Goal: Task Accomplishment & Management: Manage account settings

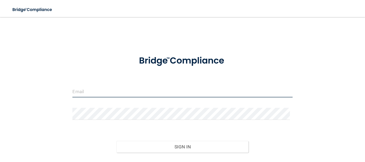
click at [85, 93] on input "email" at bounding box center [182, 91] width 220 height 12
type input "[EMAIL_ADDRESS][DOMAIN_NAME]"
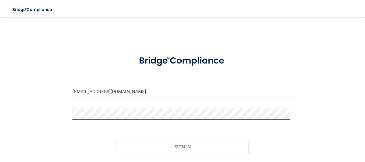
click at [116, 141] on button "Sign In" at bounding box center [182, 147] width 132 height 12
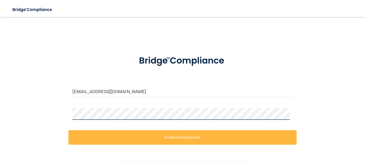
click at [0, 99] on main "totaldental8@yahoo.com Invalid email/password. You don't have permission to acc…" at bounding box center [182, 89] width 365 height 145
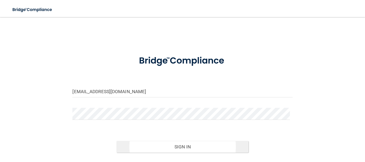
click at [136, 140] on div "Sign In" at bounding box center [182, 141] width 228 height 22
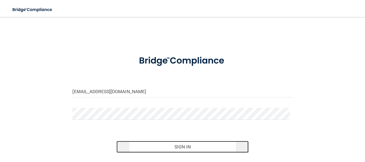
click at [135, 145] on button "Sign In" at bounding box center [182, 147] width 132 height 12
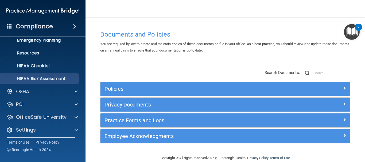
scroll to position [60, 0]
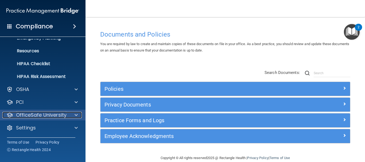
click at [54, 112] on p "OfficeSafe University" at bounding box center [41, 115] width 50 height 6
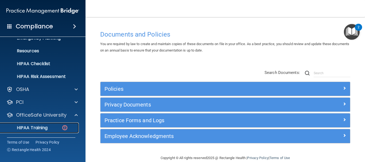
click at [39, 133] on link "HIPAA Training" at bounding box center [37, 128] width 84 height 11
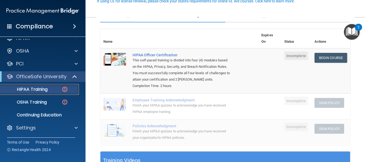
scroll to position [53, 0]
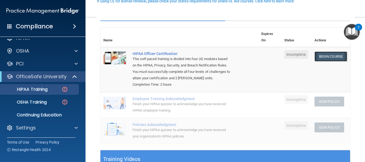
click at [324, 57] on link "Begin Course" at bounding box center [330, 57] width 33 height 10
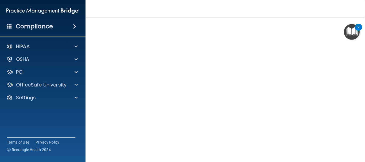
scroll to position [34, 0]
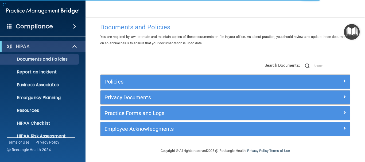
scroll to position [9, 0]
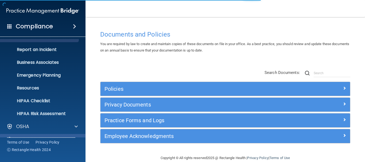
scroll to position [53, 0]
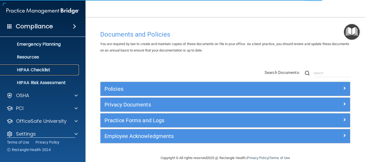
click at [35, 67] on link "HIPAA Checklist" at bounding box center [37, 70] width 84 height 11
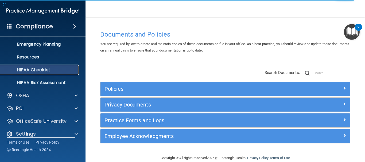
click at [54, 70] on p "HIPAA Checklist" at bounding box center [39, 69] width 73 height 5
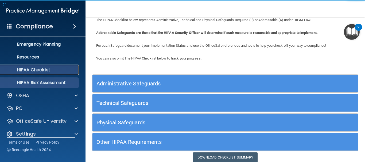
scroll to position [40, 0]
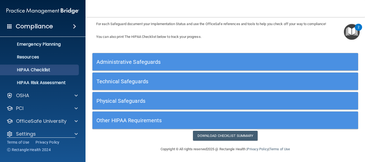
click at [31, 127] on div "HIPAA Documents and Policies Report an Incident Business Associates Emergency P…" at bounding box center [43, 65] width 86 height 158
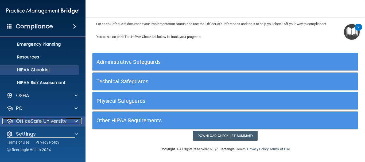
click at [43, 120] on p "OfficeSafe University" at bounding box center [41, 121] width 50 height 6
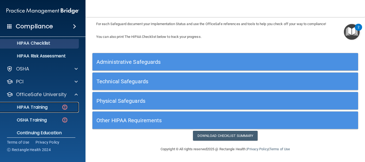
click at [35, 105] on p "HIPAA Training" at bounding box center [25, 107] width 44 height 5
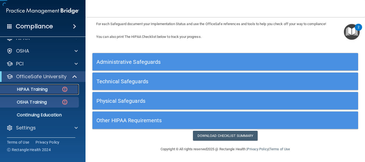
scroll to position [8, 0]
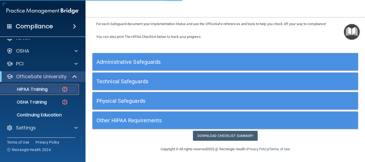
click at [49, 89] on div "HIPAA Training" at bounding box center [39, 89] width 73 height 5
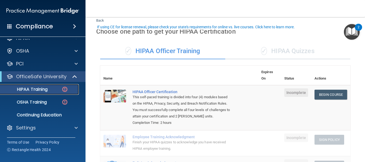
scroll to position [28, 0]
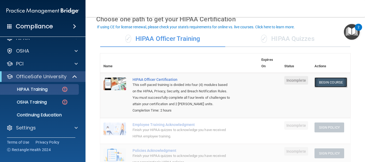
click at [322, 83] on link "Begin Course" at bounding box center [330, 82] width 33 height 10
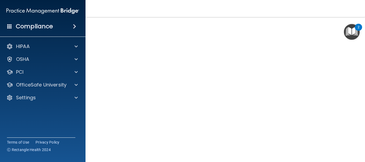
scroll to position [61, 0]
click at [350, 28] on img "Open Resource Center, 2 new notifications" at bounding box center [352, 32] width 16 height 16
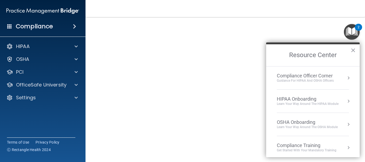
scroll to position [76, 0]
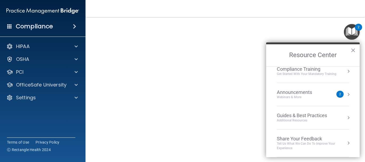
click at [322, 96] on div "Webinars & More" at bounding box center [300, 97] width 46 height 5
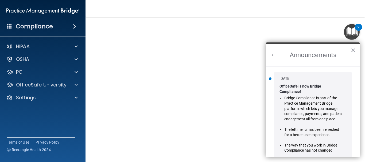
scroll to position [0, 0]
click at [272, 50] on h2 "Announcements" at bounding box center [312, 55] width 93 height 22
click at [270, 54] on button "Back to Resource Center Home" at bounding box center [272, 54] width 5 height 5
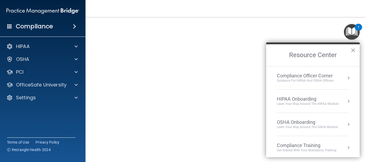
scroll to position [59, 0]
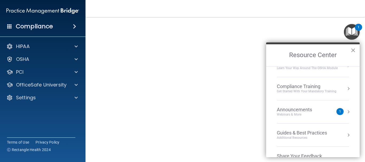
click at [355, 50] on button "×" at bounding box center [352, 50] width 5 height 9
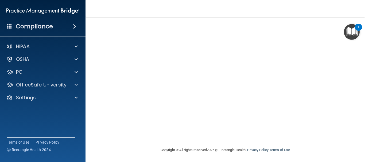
scroll to position [76, 0]
click at [39, 29] on h4 "Compliance" at bounding box center [34, 26] width 37 height 7
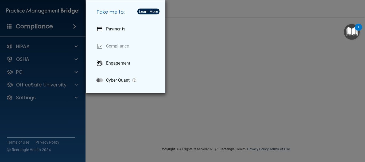
drag, startPoint x: 80, startPoint y: 93, endPoint x: 92, endPoint y: 49, distance: 45.5
click at [80, 93] on div "Take me to: Payments Compliance Engagement Cyber Quant" at bounding box center [182, 81] width 365 height 162
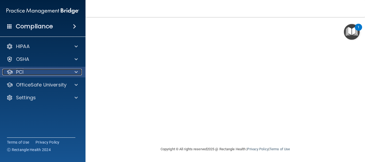
click at [71, 73] on div at bounding box center [75, 72] width 13 height 6
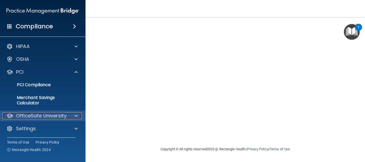
click at [59, 116] on p "OfficeSafe University" at bounding box center [41, 116] width 50 height 6
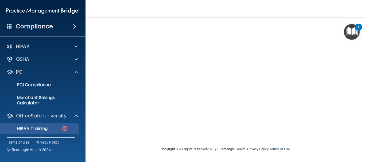
click at [59, 124] on ul "HIPAA Training OSHA Training Continuing Education" at bounding box center [43, 140] width 97 height 38
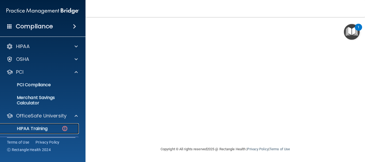
click at [60, 128] on div "HIPAA Training" at bounding box center [39, 128] width 73 height 5
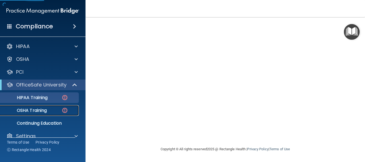
click at [68, 115] on link "OSHA Training" at bounding box center [37, 110] width 84 height 11
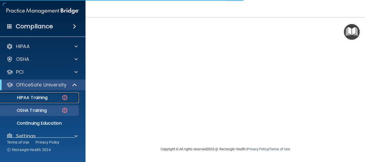
click at [50, 97] on div "HIPAA Training" at bounding box center [39, 97] width 73 height 5
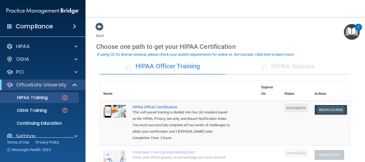
click at [320, 112] on link "Begin Course" at bounding box center [330, 110] width 33 height 10
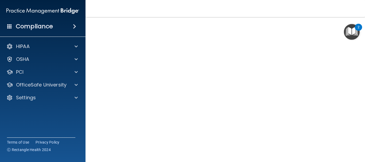
scroll to position [76, 0]
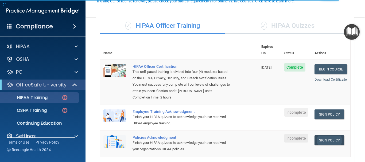
scroll to position [53, 0]
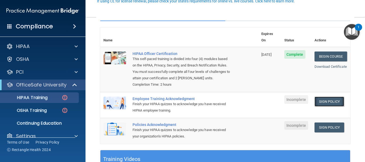
click at [323, 99] on link "Sign Policy" at bounding box center [329, 102] width 30 height 10
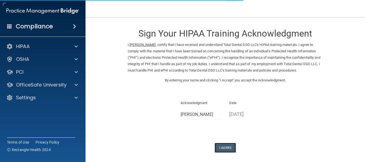
click at [227, 147] on button "I Agree" at bounding box center [224, 148] width 21 height 10
click at [228, 148] on button "I Agree" at bounding box center [224, 148] width 21 height 10
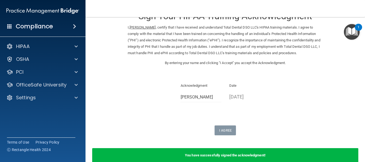
scroll to position [27, 0]
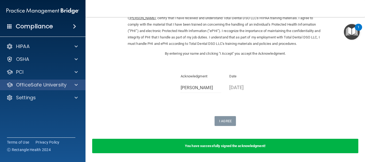
click at [62, 81] on div "OfficeSafe University" at bounding box center [43, 85] width 86 height 11
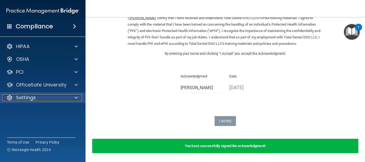
click at [81, 98] on div at bounding box center [75, 98] width 13 height 6
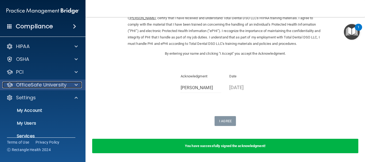
click at [81, 86] on div at bounding box center [75, 85] width 13 height 6
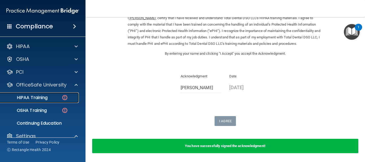
click at [65, 96] on img at bounding box center [64, 97] width 7 height 7
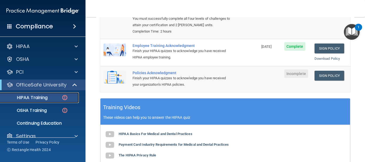
scroll to position [76, 0]
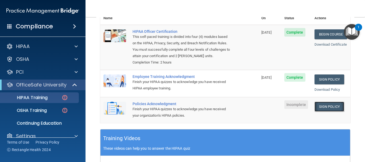
click at [322, 108] on link "Sign Policy" at bounding box center [329, 107] width 30 height 10
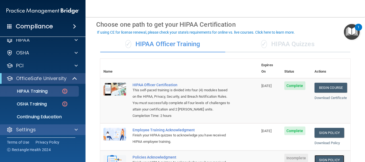
scroll to position [8, 0]
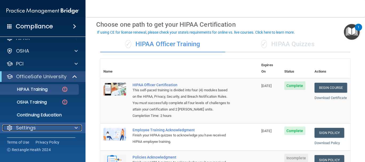
click at [56, 125] on div "Settings" at bounding box center [35, 128] width 66 height 6
click at [72, 128] on div at bounding box center [75, 128] width 13 height 6
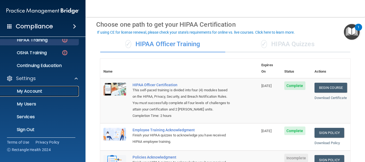
click at [36, 93] on p "My Account" at bounding box center [39, 91] width 73 height 5
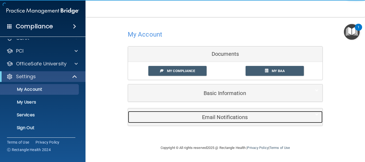
click at [222, 115] on h5 "Email Notifications" at bounding box center [217, 117] width 170 height 6
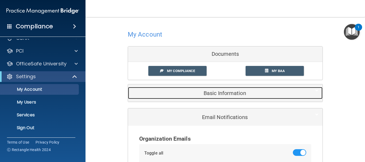
click at [225, 95] on h5 "Basic Information" at bounding box center [217, 93] width 170 height 6
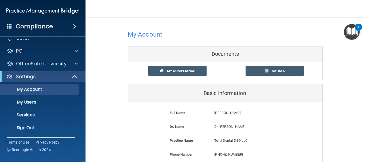
click at [232, 115] on p "Angelina Truong" at bounding box center [254, 113] width 81 height 6
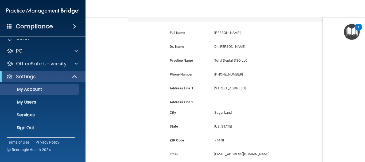
scroll to position [187, 0]
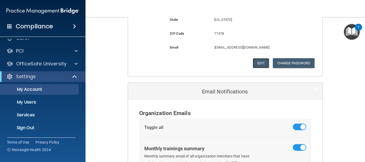
click at [266, 64] on button "Edit" at bounding box center [261, 63] width 16 height 10
select select "43"
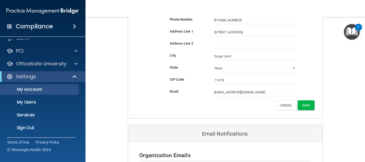
scroll to position [80, 0]
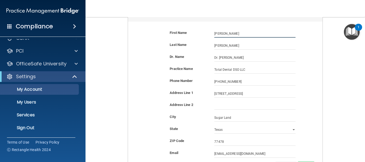
drag, startPoint x: 226, startPoint y: 33, endPoint x: 132, endPoint y: 35, distance: 93.8
click at [135, 35] on div "First Name Angelina Truong Angelina" at bounding box center [225, 34] width 186 height 8
type input "S"
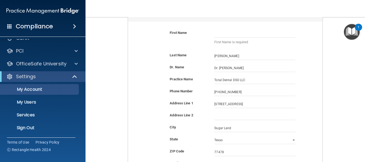
click at [360, 134] on main "My Account Documents My Compliance My Compliance My BAA Basic Information First…" at bounding box center [224, 89] width 279 height 145
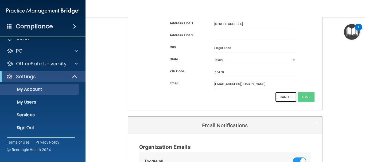
click at [286, 98] on button "Cancel" at bounding box center [286, 97] width 22 height 10
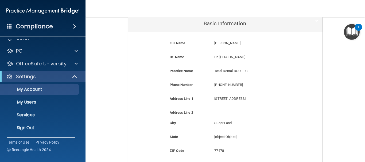
scroll to position [16, 0]
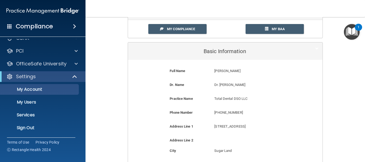
scroll to position [96, 0]
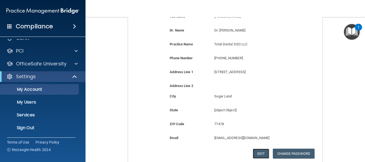
click at [255, 155] on button "Edit" at bounding box center [261, 154] width 16 height 10
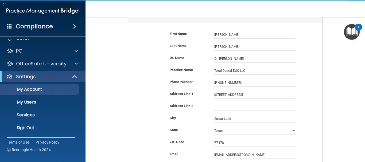
scroll to position [70, 0]
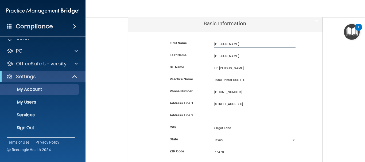
drag, startPoint x: 233, startPoint y: 43, endPoint x: 147, endPoint y: 33, distance: 86.6
click at [147, 33] on div "First Name Angelina Truong Angelina Last Name Truong Dr. Name Dr. Nitichai Wong…" at bounding box center [225, 111] width 194 height 158
type input "Sophia"
drag, startPoint x: 206, startPoint y: 54, endPoint x: 129, endPoint y: 37, distance: 79.2
click at [133, 39] on form "First Name Sophia Truong Sophia Last Name Truong Dr. Name Dr. Nitichai Wong Dr.…" at bounding box center [225, 111] width 186 height 150
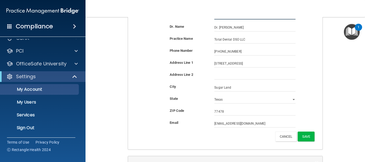
scroll to position [177, 0]
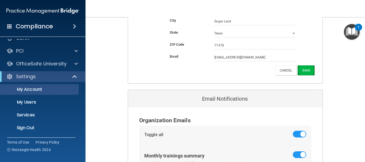
type input "To"
click at [309, 73] on button "Save" at bounding box center [306, 70] width 17 height 10
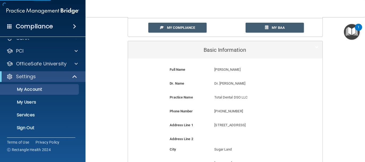
scroll to position [43, 0]
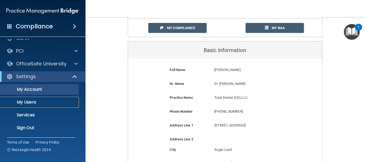
click at [30, 103] on p "My Users" at bounding box center [39, 102] width 73 height 5
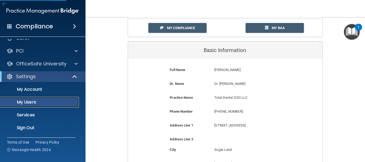
select select "20"
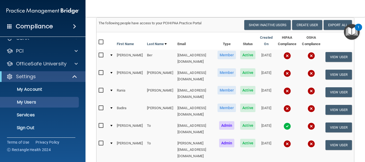
click at [308, 140] on img at bounding box center [310, 143] width 7 height 7
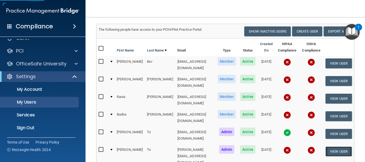
click at [336, 147] on button "View User" at bounding box center [338, 152] width 26 height 10
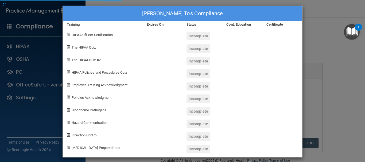
scroll to position [6, 0]
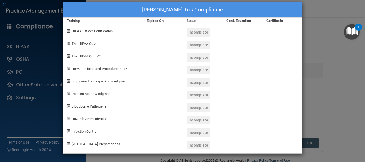
drag, startPoint x: 320, startPoint y: 143, endPoint x: 322, endPoint y: 129, distance: 14.6
click at [321, 142] on div "Sophia To's Compliance Training Expires On Status Cont. Education Certificate H…" at bounding box center [182, 81] width 365 height 162
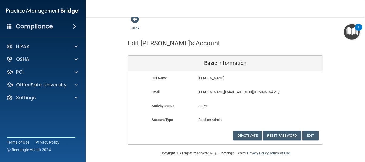
scroll to position [11, 0]
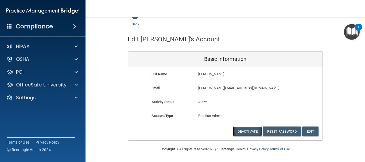
click at [243, 134] on button "Deactivate" at bounding box center [247, 132] width 29 height 10
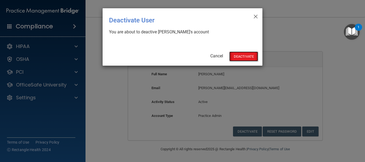
click at [243, 58] on button "Deactivate" at bounding box center [243, 57] width 29 height 10
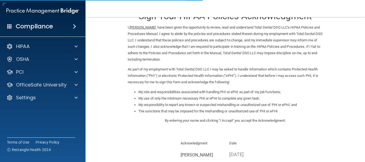
scroll to position [53, 0]
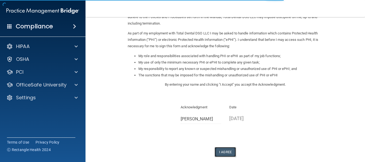
click at [227, 152] on button "I Agree" at bounding box center [224, 152] width 21 height 10
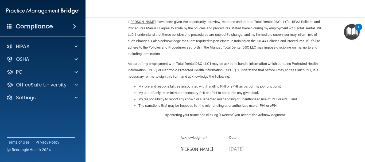
scroll to position [0, 0]
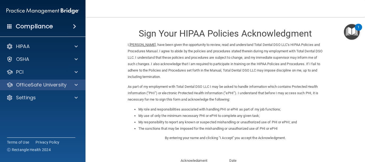
click at [27, 80] on div "OfficeSafe University" at bounding box center [43, 85] width 86 height 11
click at [42, 89] on div "OfficeSafe University" at bounding box center [43, 85] width 86 height 11
click at [75, 84] on span at bounding box center [76, 85] width 3 height 6
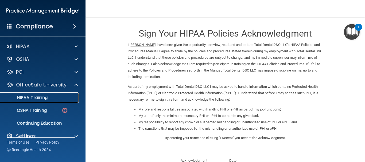
click at [61, 96] on div "HIPAA Training" at bounding box center [39, 97] width 73 height 5
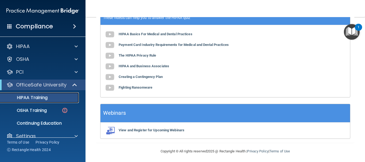
scroll to position [210, 0]
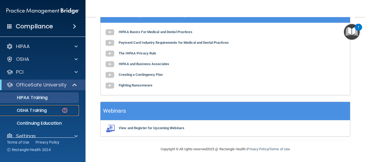
click at [42, 114] on link "OSHA Training" at bounding box center [37, 110] width 84 height 11
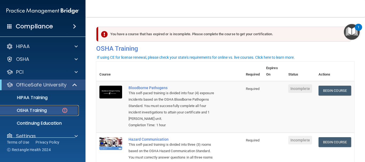
click at [30, 109] on p "OSHA Training" at bounding box center [24, 110] width 43 height 5
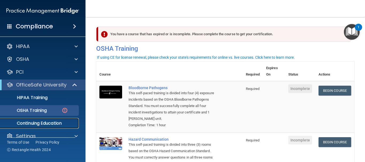
click at [40, 123] on p "Continuing Education" at bounding box center [39, 123] width 73 height 5
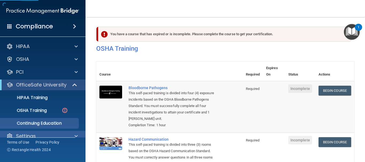
click at [38, 131] on div "Settings" at bounding box center [43, 136] width 86 height 11
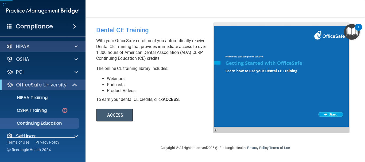
click at [43, 41] on div "HIPAA Documents and Policies Report an Incident Business Associates Emergency P…" at bounding box center [43, 92] width 86 height 107
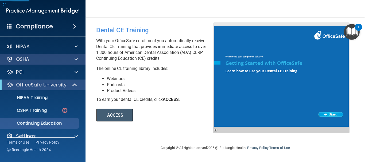
click at [43, 55] on div "OSHA" at bounding box center [43, 59] width 86 height 11
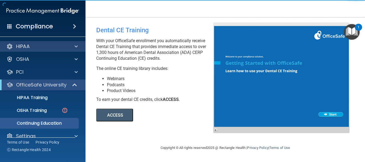
click at [39, 41] on div "HIPAA" at bounding box center [43, 46] width 86 height 11
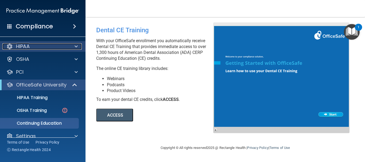
click at [42, 44] on div "HIPAA" at bounding box center [35, 46] width 66 height 6
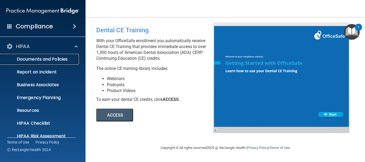
click at [34, 57] on p "Documents and Policies" at bounding box center [39, 59] width 73 height 5
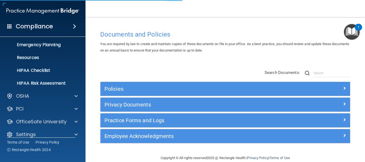
scroll to position [53, 0]
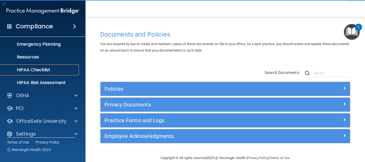
click at [26, 69] on p "HIPAA Checklist" at bounding box center [39, 69] width 73 height 5
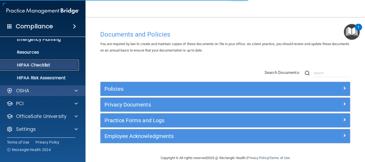
scroll to position [60, 0]
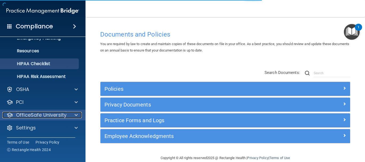
click at [69, 115] on div at bounding box center [75, 115] width 13 height 6
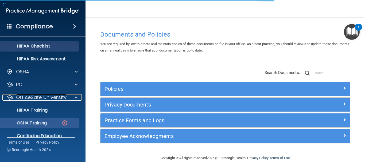
scroll to position [98, 0]
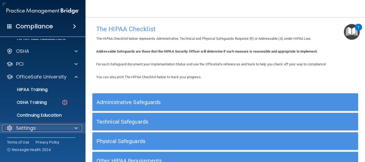
click at [38, 126] on div "Settings" at bounding box center [35, 128] width 66 height 6
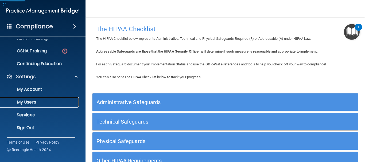
click at [36, 97] on link "My Users" at bounding box center [37, 102] width 84 height 11
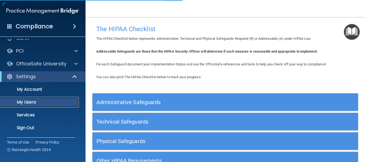
scroll to position [21, 0]
select select "20"
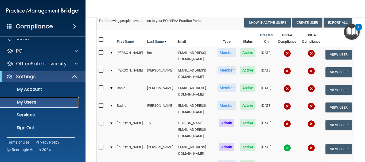
scroll to position [80, 0]
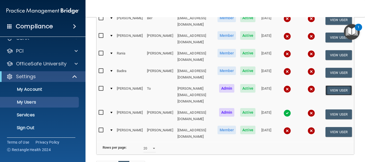
click at [342, 85] on button "View User" at bounding box center [338, 90] width 26 height 10
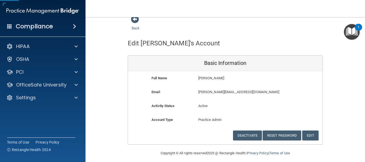
scroll to position [11, 0]
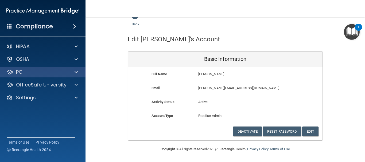
click at [40, 68] on div "PCI" at bounding box center [43, 72] width 86 height 11
click at [74, 70] on div at bounding box center [75, 72] width 13 height 6
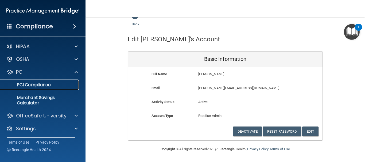
click at [74, 81] on link "PCI Compliance" at bounding box center [37, 85] width 84 height 11
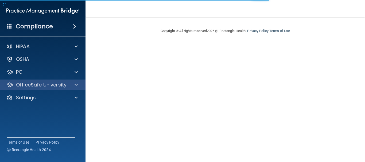
drag, startPoint x: 23, startPoint y: 76, endPoint x: 23, endPoint y: 87, distance: 10.2
click at [23, 81] on div "HIPAA Documents and Policies Report an Incident Business Associates Emergency P…" at bounding box center [43, 73] width 86 height 68
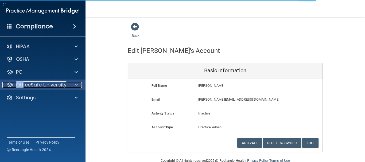
click at [23, 87] on p "OfficeSafe University" at bounding box center [41, 85] width 50 height 6
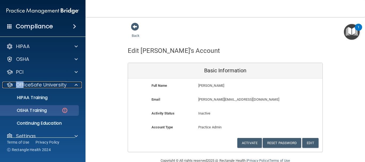
scroll to position [8, 0]
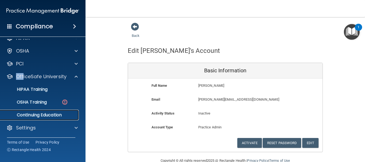
click at [36, 116] on p "Continuing Education" at bounding box center [39, 114] width 73 height 5
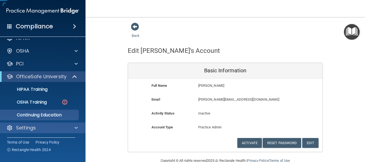
click at [38, 131] on div "Settings" at bounding box center [43, 128] width 86 height 11
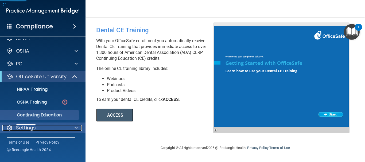
click at [48, 129] on div "Settings" at bounding box center [35, 128] width 66 height 6
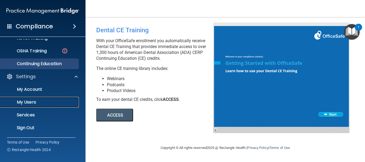
click at [33, 100] on p "My Users" at bounding box center [39, 102] width 73 height 5
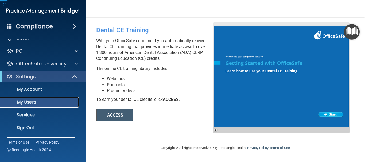
scroll to position [21, 0]
click at [45, 100] on p "My Users" at bounding box center [39, 102] width 73 height 5
select select "20"
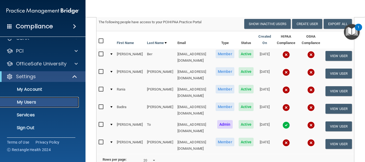
scroll to position [53, 0]
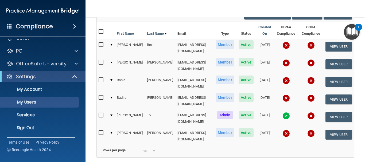
click at [307, 112] on img at bounding box center [310, 115] width 7 height 7
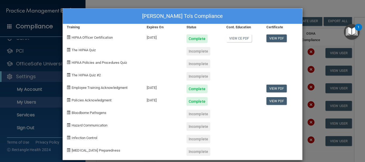
click at [123, 18] on div "Sophia To's Compliance" at bounding box center [182, 16] width 239 height 15
click at [193, 55] on div "Incomplete" at bounding box center [198, 51] width 24 height 9
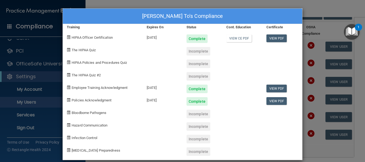
click at [193, 52] on div "Incomplete" at bounding box center [198, 51] width 24 height 9
click at [287, 67] on div at bounding box center [282, 62] width 40 height 13
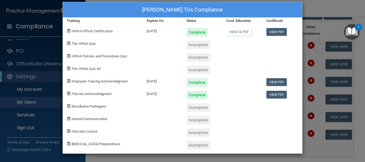
click at [346, 47] on div "Sophia To's Compliance Training Expires On Status Cont. Education Certificate H…" at bounding box center [182, 81] width 365 height 162
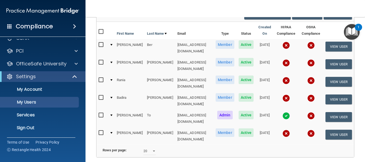
click at [282, 112] on img at bounding box center [285, 115] width 7 height 7
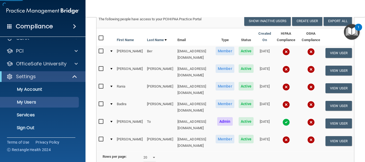
click at [280, 116] on td at bounding box center [286, 125] width 25 height 18
click at [275, 112] on body "Compliance HIPAA Documents and Policies Report an Incident Business Associates …" at bounding box center [182, 81] width 365 height 162
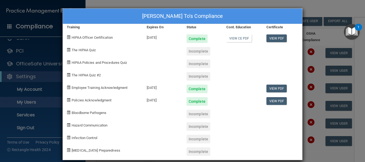
click at [327, 18] on div "Sophia To's Compliance Training Expires On Status Cont. Education Certificate H…" at bounding box center [182, 81] width 365 height 162
click at [278, 14] on div "Sophia To's Compliance" at bounding box center [182, 16] width 239 height 15
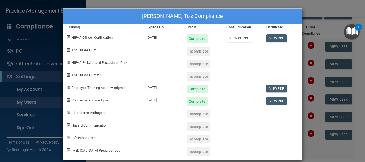
drag, startPoint x: 276, startPoint y: 14, endPoint x: 293, endPoint y: 2, distance: 21.8
click at [293, 2] on div "Sophia To's Compliance Training Expires On Status Cont. Education Certificate H…" at bounding box center [182, 81] width 365 height 162
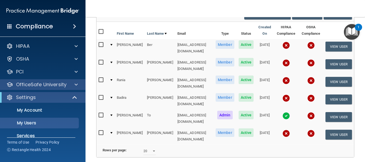
scroll to position [0, 0]
click at [40, 83] on p "OfficeSafe University" at bounding box center [41, 85] width 50 height 6
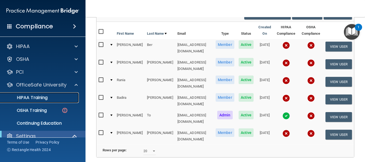
click at [48, 103] on link "HIPAA Training" at bounding box center [37, 97] width 84 height 11
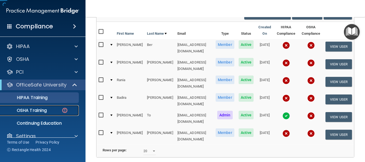
click at [50, 109] on div "OSHA Training" at bounding box center [39, 110] width 73 height 5
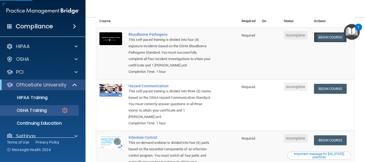
click at [315, 34] on link "Begin Course" at bounding box center [330, 37] width 33 height 10
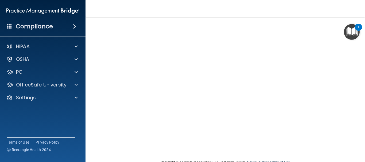
scroll to position [27, 0]
